Goal: Communication & Community: Participate in discussion

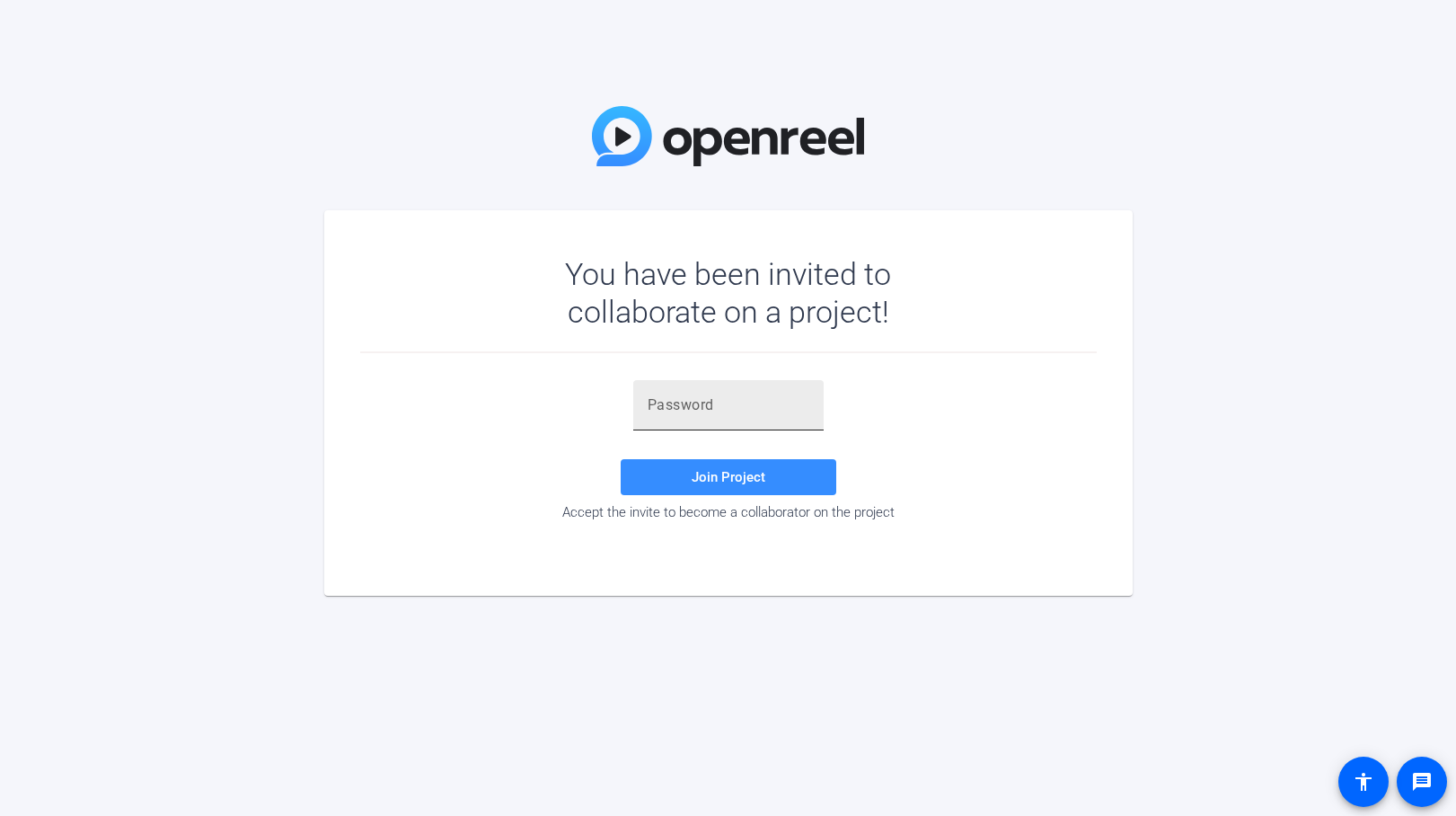
click at [684, 404] on input "text" at bounding box center [728, 405] width 162 height 21
paste input "Ra9OT5"
type input "Ra9OT5"
click at [721, 468] on span "Join Project" at bounding box center [729, 476] width 74 height 16
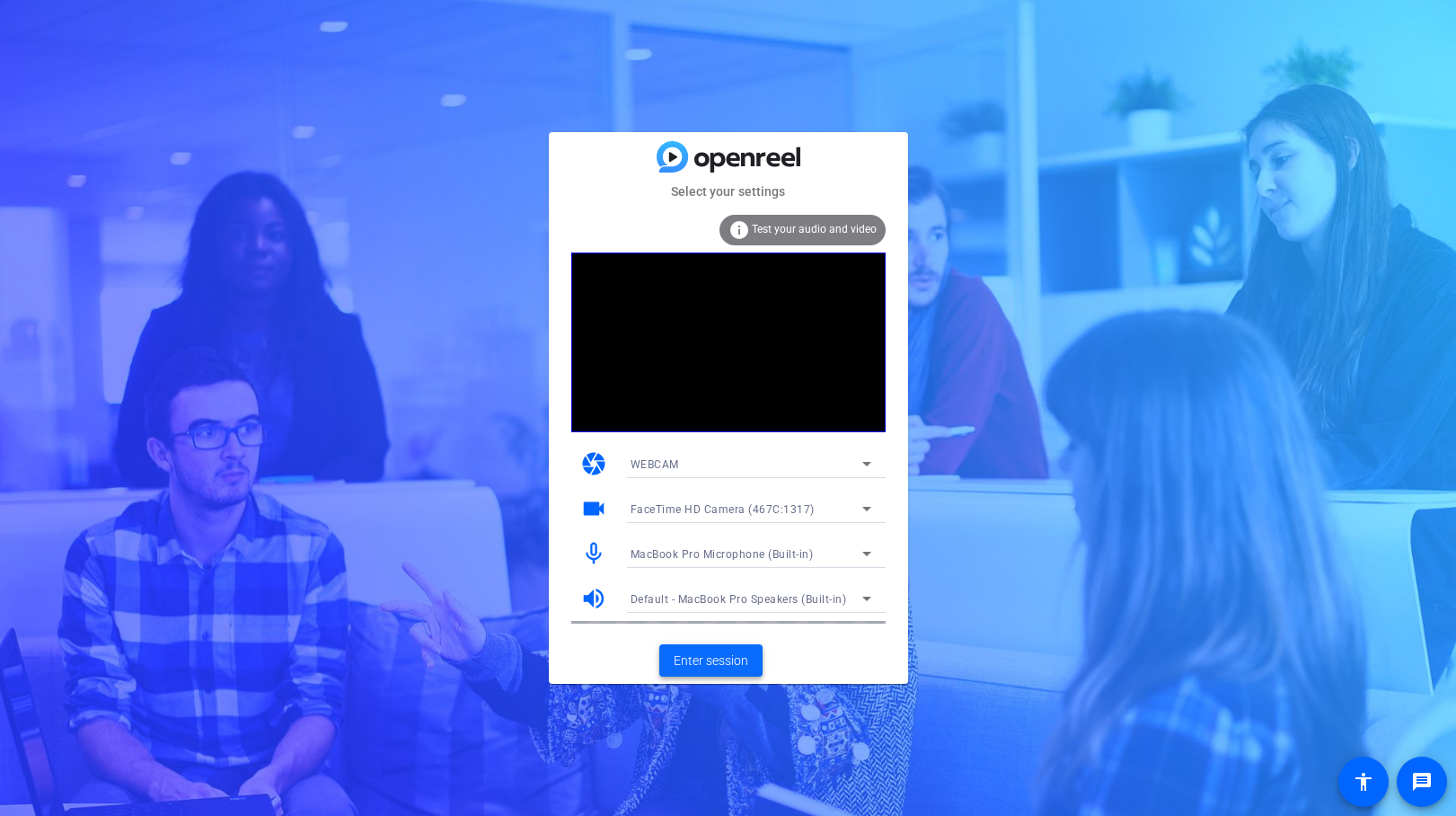
click at [713, 662] on span "Enter session" at bounding box center [711, 660] width 75 height 18
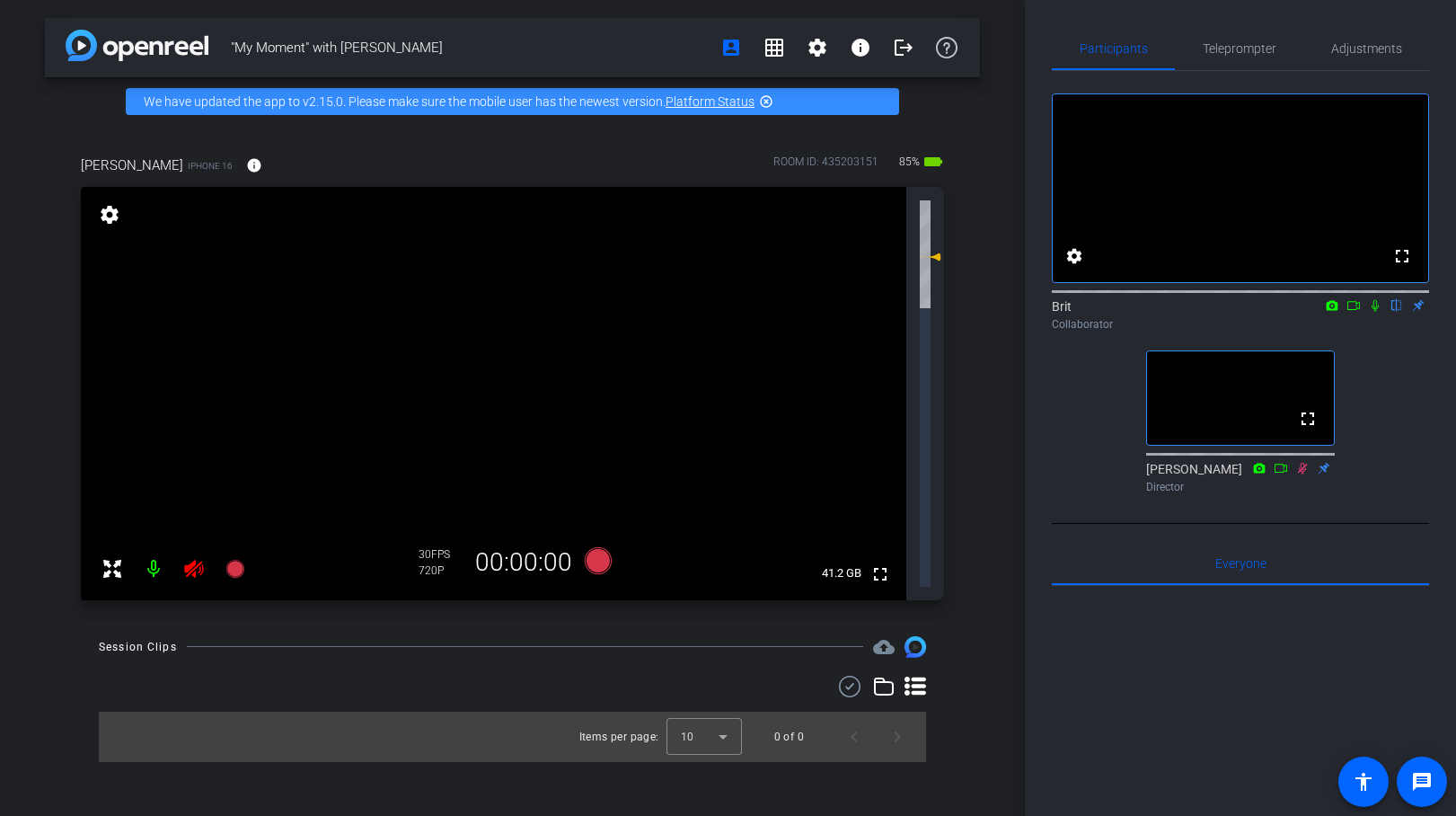
click at [1378, 312] on icon at bounding box center [1375, 306] width 7 height 12
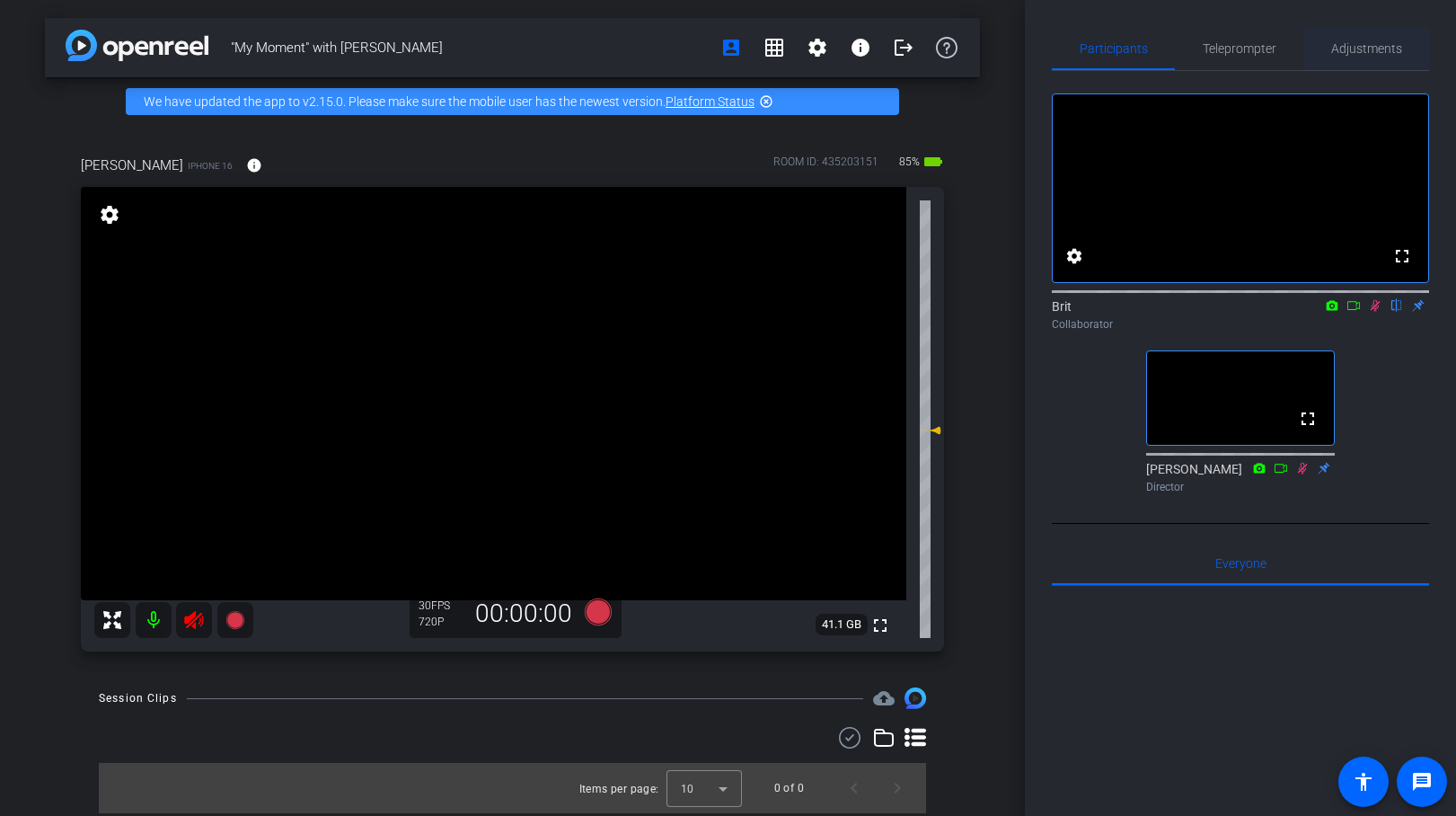
click at [1378, 48] on span "Adjustments" at bounding box center [1366, 48] width 71 height 13
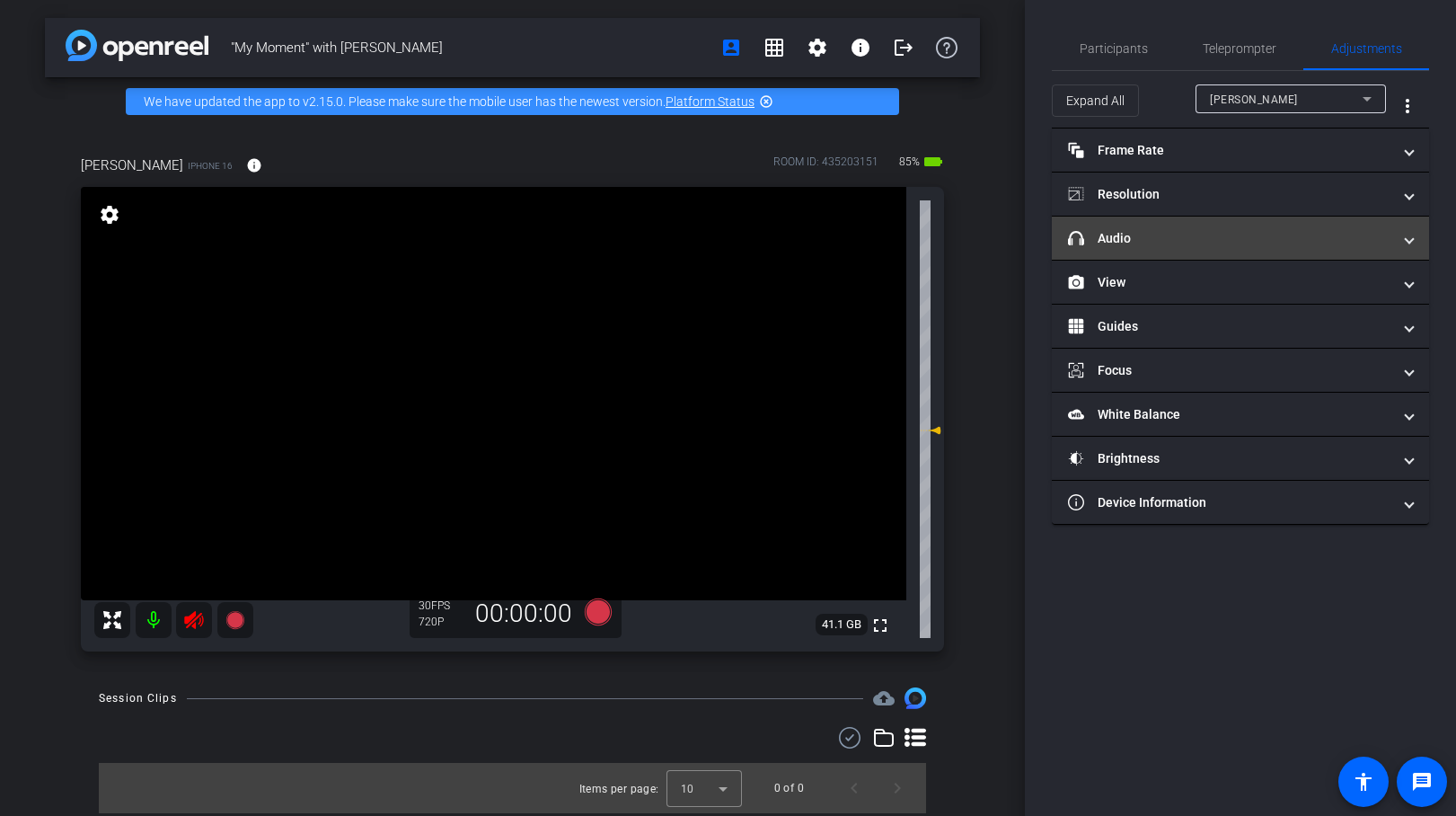
click at [1187, 230] on mat-panel-title "headphone icon Audio" at bounding box center [1229, 238] width 323 height 18
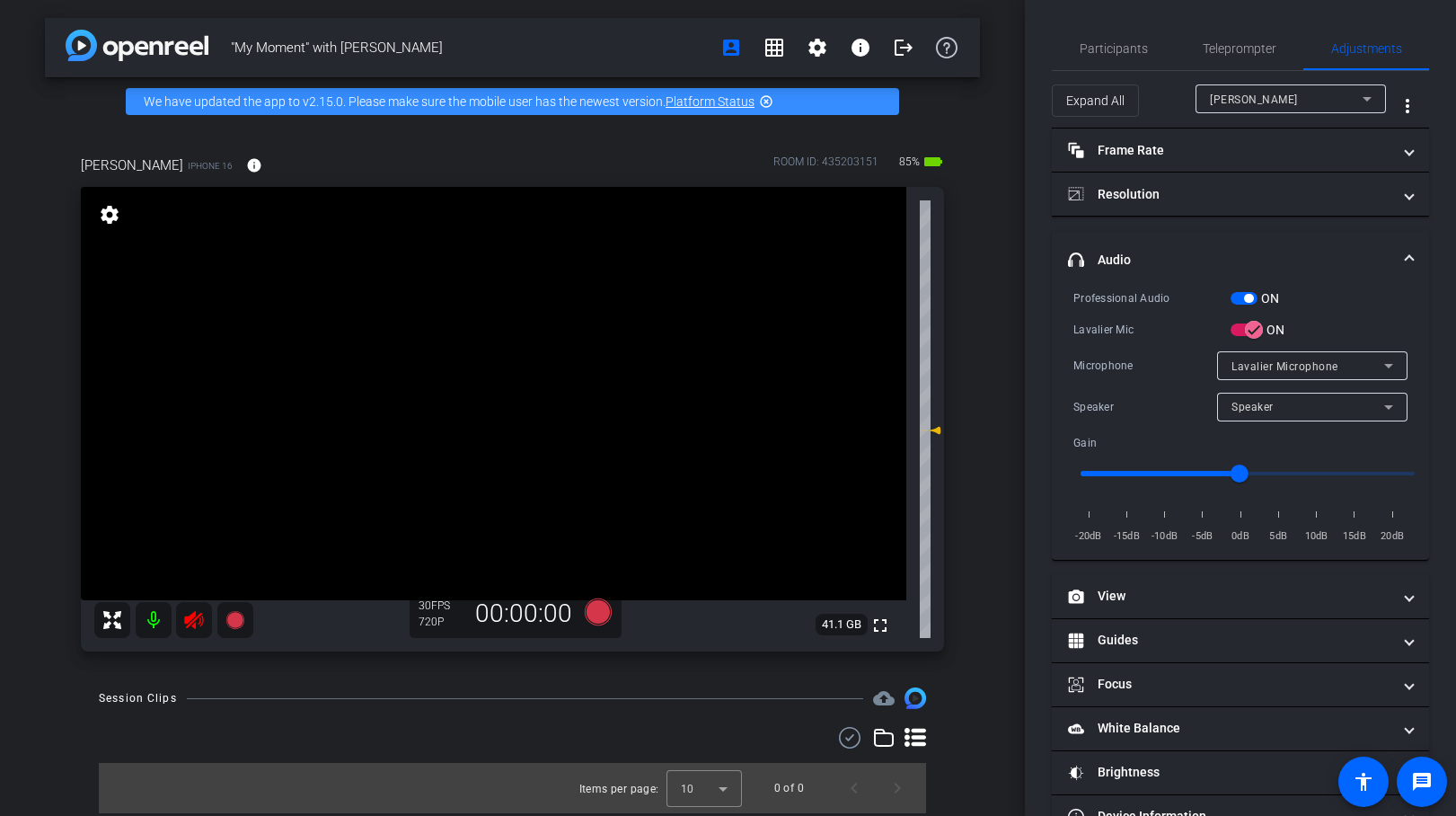
click at [1284, 356] on div "Lavalier Microphone" at bounding box center [1308, 366] width 153 height 22
click at [1317, 322] on div at bounding box center [728, 408] width 1456 height 816
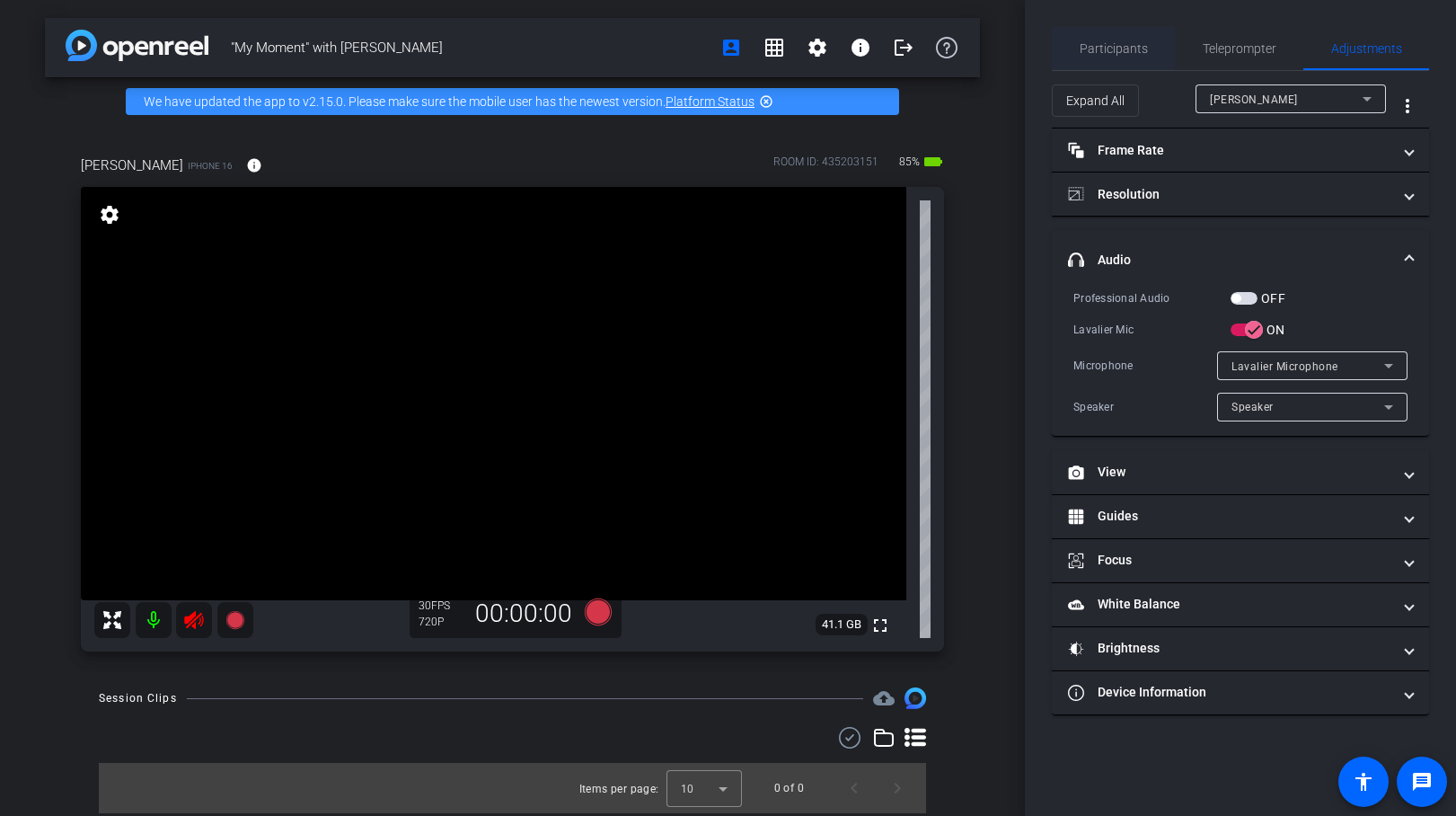
click at [1133, 48] on span "Participants" at bounding box center [1113, 48] width 69 height 13
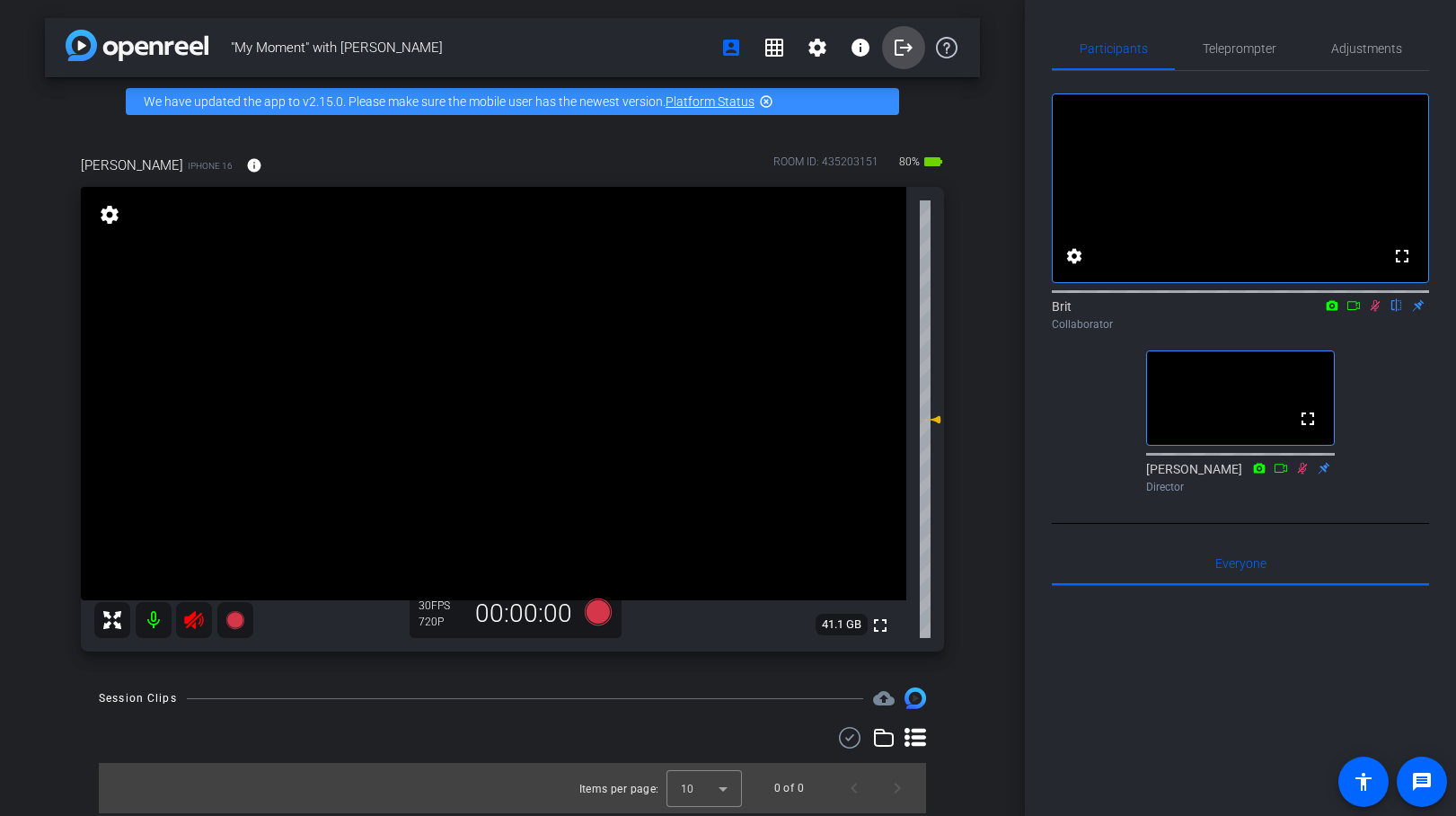
click at [895, 55] on mat-icon "logout" at bounding box center [903, 47] width 21 height 21
